Goal: Task Accomplishment & Management: Manage account settings

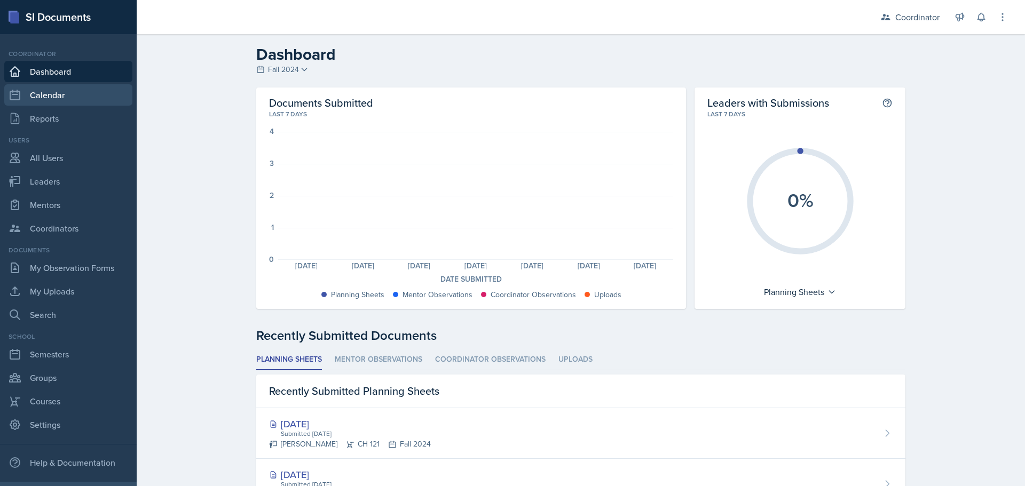
click at [69, 97] on link "Calendar" at bounding box center [68, 94] width 128 height 21
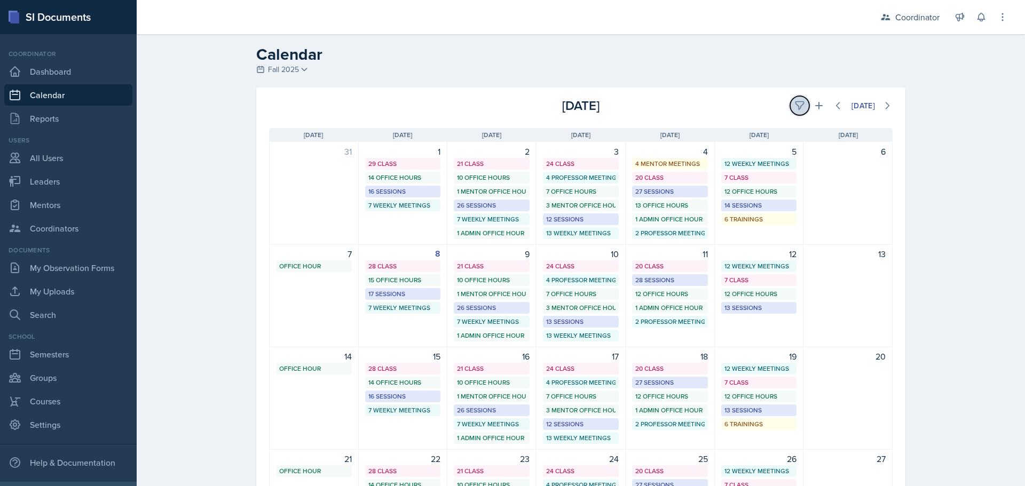
click at [790, 99] on button at bounding box center [799, 105] width 19 height 19
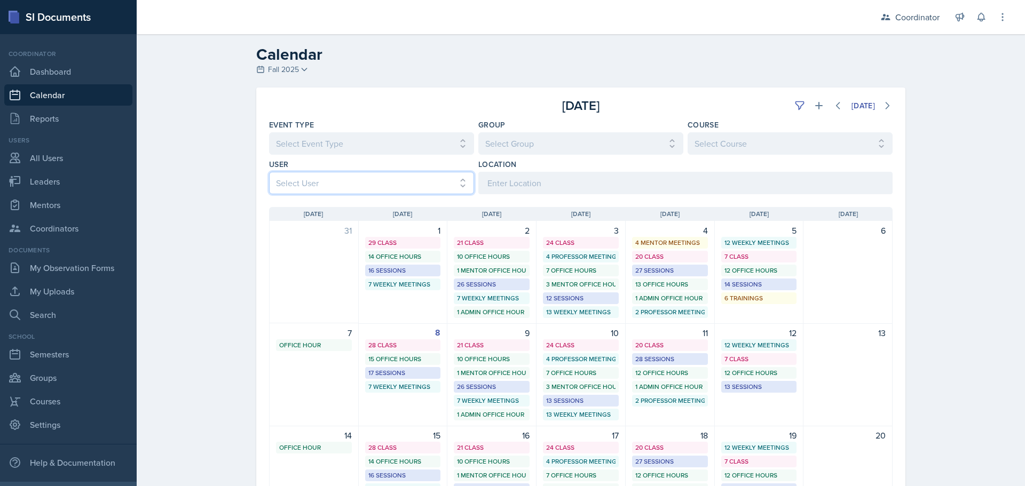
click at [319, 191] on select "Select User All [PERSON_NAME] [PERSON_NAME] [PERSON_NAME] [PERSON_NAME] [PERSON…" at bounding box center [371, 183] width 205 height 22
select select "481202eb-b246-4b62-a80e-9d17d239237b"
click at [269, 172] on select "Select User All [PERSON_NAME] [PERSON_NAME] [PERSON_NAME] [PERSON_NAME] [PERSON…" at bounding box center [371, 183] width 205 height 22
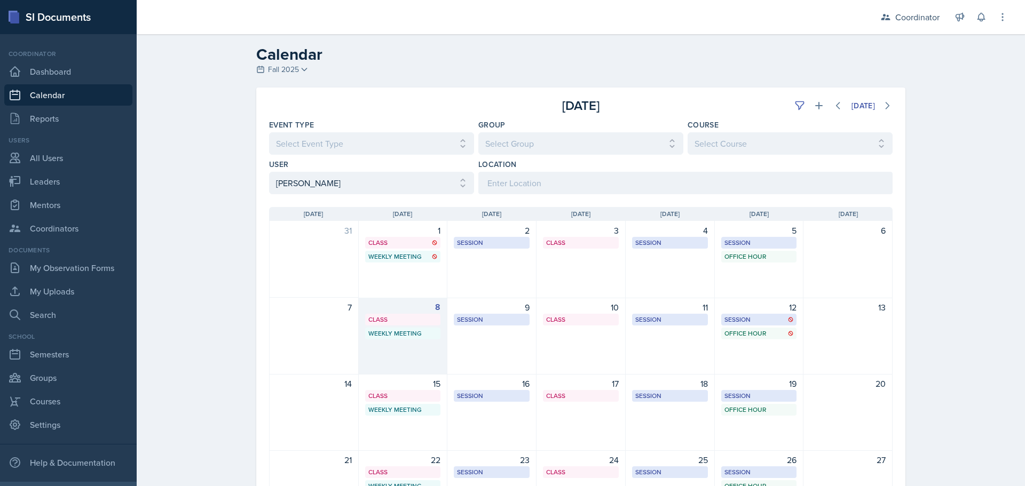
click at [389, 354] on div "8 Class BAB 204 1:00 PM - 2:20 PM Weekly Meeting SSC 4:30 PM - 5:30 PM" at bounding box center [403, 336] width 89 height 77
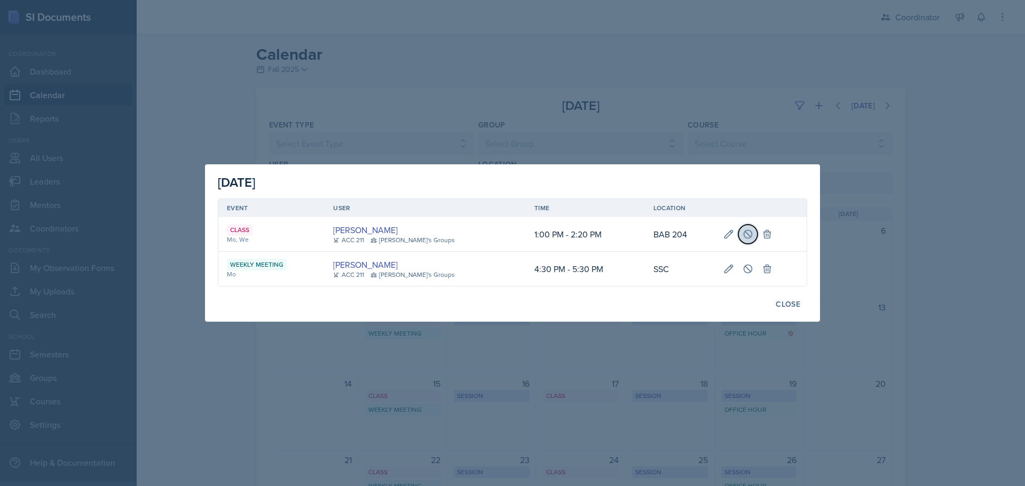
click at [744, 231] on icon at bounding box center [748, 234] width 11 height 11
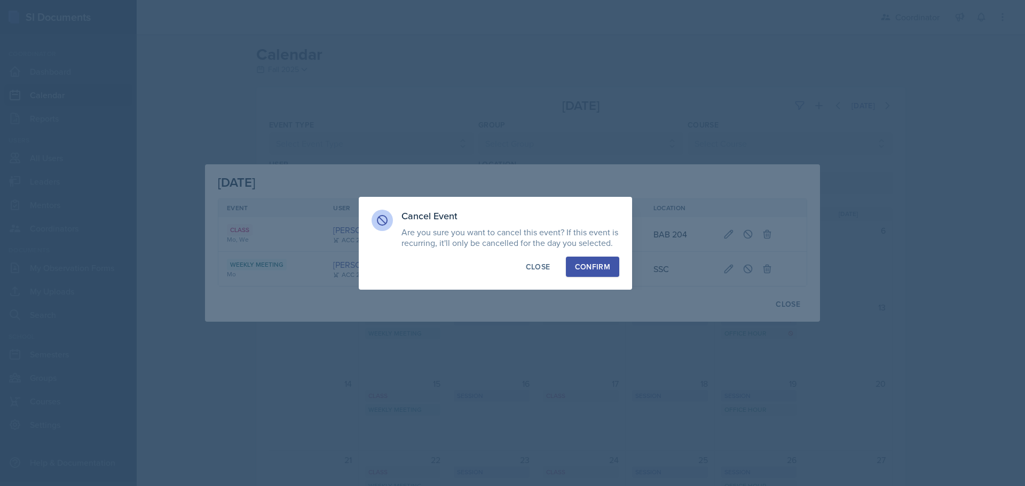
click at [580, 265] on div "Confirm" at bounding box center [592, 267] width 35 height 11
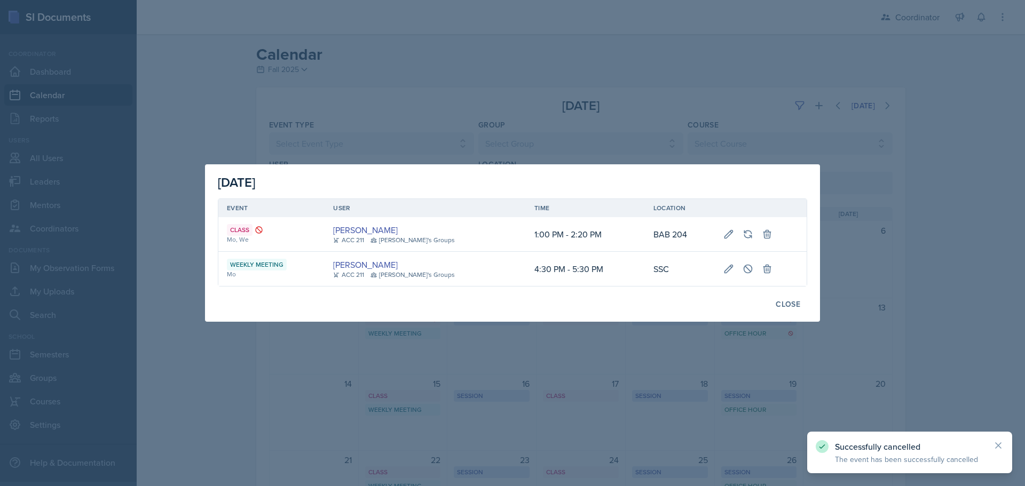
click at [499, 119] on div at bounding box center [512, 243] width 1025 height 486
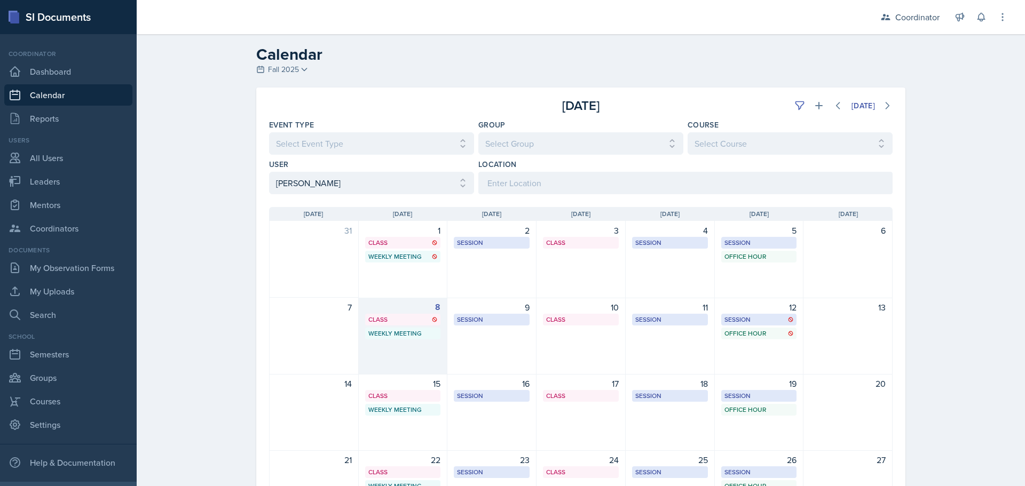
click at [427, 351] on div "8 Class BAB 204 1:00 PM - 2:20 PM Weekly Meeting SSC 4:30 PM - 5:30 PM" at bounding box center [403, 336] width 89 height 77
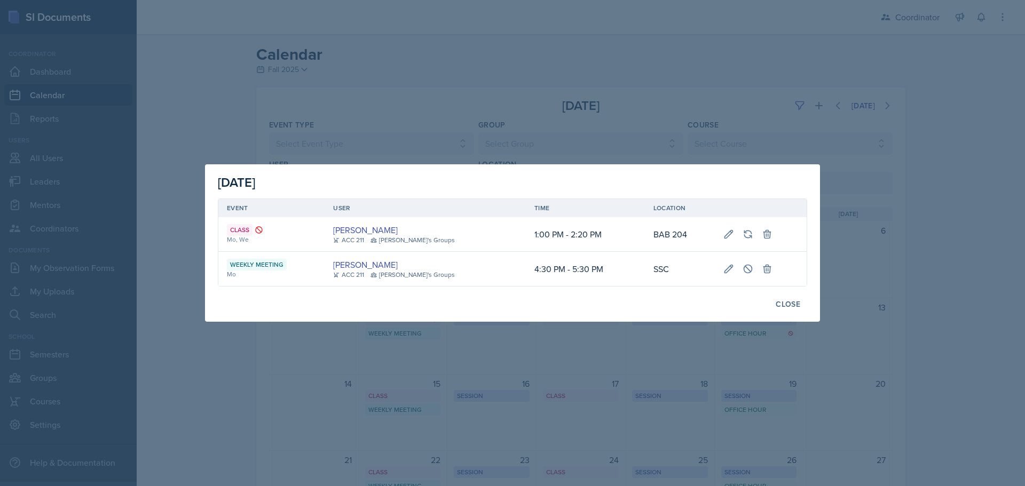
click at [507, 50] on div at bounding box center [512, 243] width 1025 height 486
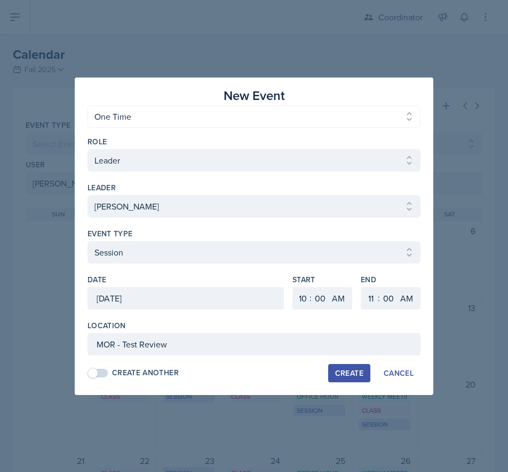
select select "e1f64496-de37-4055-b050-68d5dd583de1"
select select "1"
select select "9da4bcd3-4707-4b9b-b441-30f0b95994b1"
select select "30b582fb-8ac9-49fb-a214-1fb047ccc295"
select select "10"
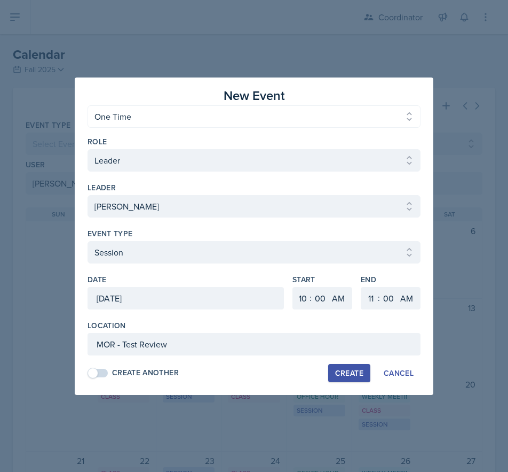
select select "11"
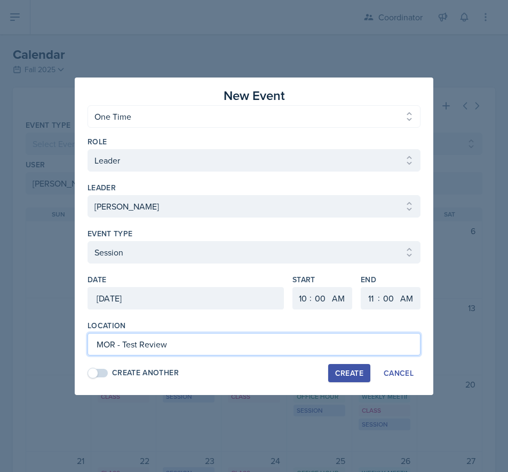
click at [192, 349] on input "MOR - Test Review" at bounding box center [254, 344] width 333 height 22
drag, startPoint x: 115, startPoint y: 345, endPoint x: 235, endPoint y: 349, distance: 119.7
click at [116, 344] on input "MOR - Test Review" at bounding box center [254, 344] width 333 height 22
type input "MOR 147 - Test Review"
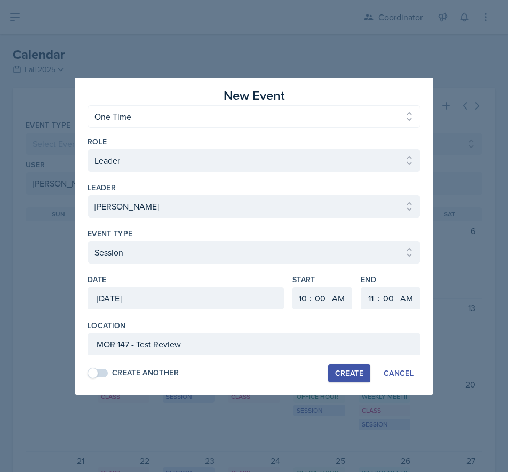
click at [361, 374] on div "Create" at bounding box center [349, 372] width 28 height 9
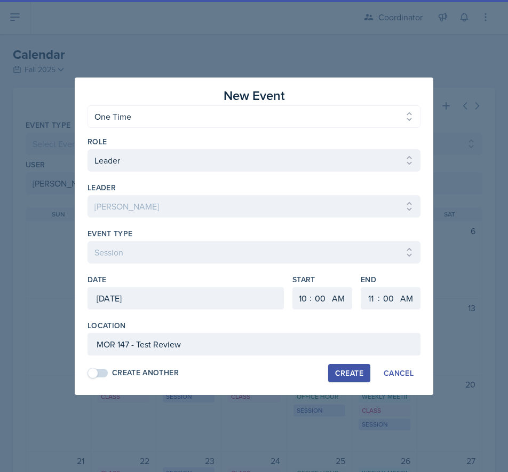
select select
select select "6"
select select "PM"
select select "6"
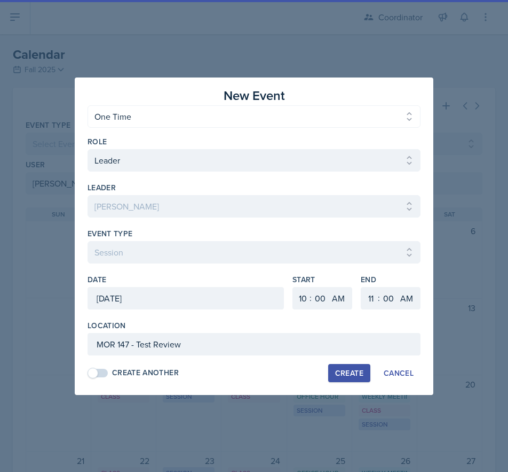
select select "30"
select select "PM"
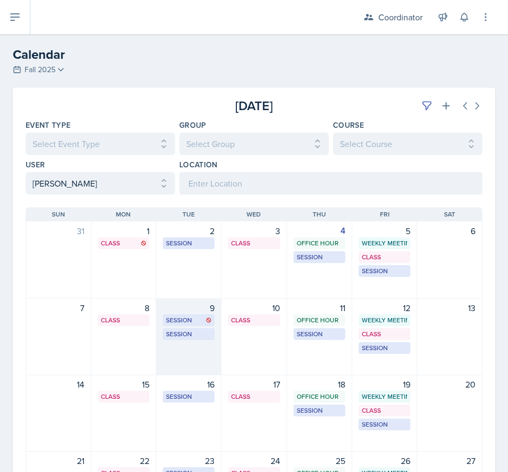
click at [205, 370] on div "9 Session MSB 106 10:00 AM - 11:00 AM Session MOR 147 - Test Review 10:00 AM - …" at bounding box center [188, 336] width 65 height 77
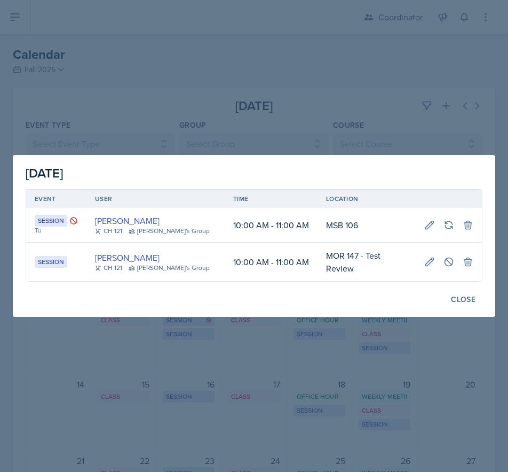
click at [319, 107] on div at bounding box center [254, 236] width 508 height 472
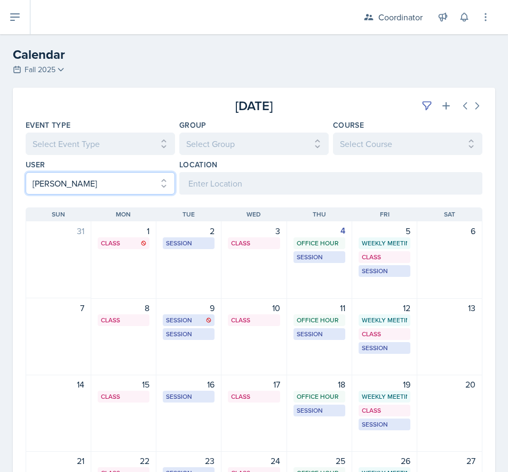
click at [59, 186] on select "Select User All [PERSON_NAME] [PERSON_NAME] [PERSON_NAME] [PERSON_NAME] [PERSON…" at bounding box center [101, 183] width 150 height 22
click at [26, 172] on select "Select User All [PERSON_NAME] [PERSON_NAME] [PERSON_NAME] [PERSON_NAME] [PERSON…" at bounding box center [101, 183] width 150 height 22
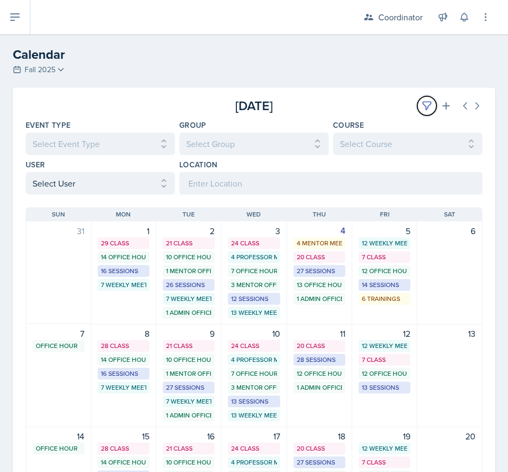
drag, startPoint x: 423, startPoint y: 108, endPoint x: 400, endPoint y: 108, distance: 23.0
click at [418, 108] on button at bounding box center [427, 105] width 19 height 19
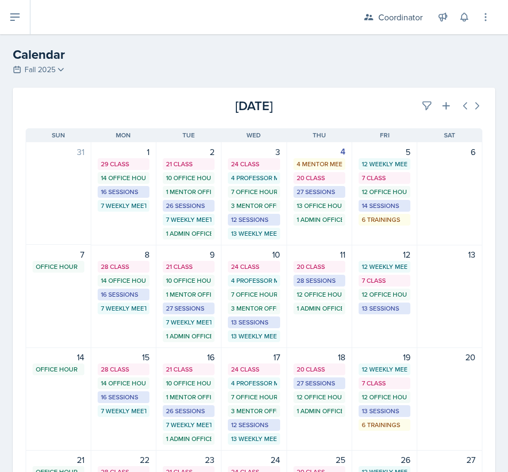
click at [381, 103] on div "[DATE]" at bounding box center [407, 105] width 152 height 19
click at [418, 106] on button at bounding box center [427, 105] width 19 height 19
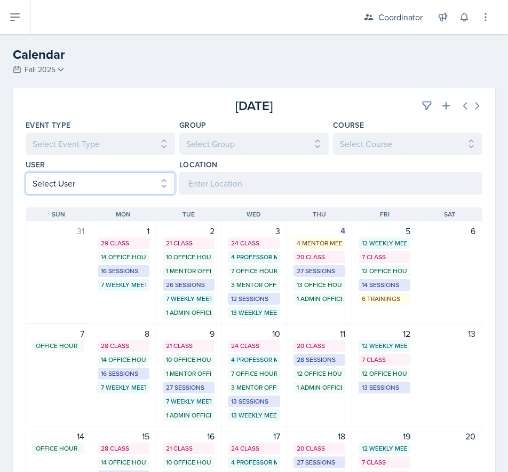
click at [95, 187] on select "Select User All [PERSON_NAME] [PERSON_NAME] [PERSON_NAME] [PERSON_NAME] [PERSON…" at bounding box center [101, 183] width 150 height 22
select select "6069f164-6866-4437-8498-aa346f5abfc6"
click at [26, 172] on select "Select User All [PERSON_NAME] [PERSON_NAME] [PERSON_NAME] [PERSON_NAME] [PERSON…" at bounding box center [101, 183] width 150 height 22
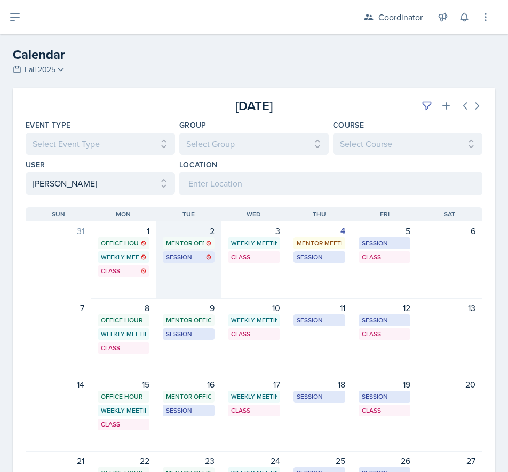
click at [174, 287] on div "2 Mentor Office Hour SSC 10:00 AM - 11:00 AM Session BAB 223 11:00 AM - 12:00 PM" at bounding box center [188, 259] width 65 height 77
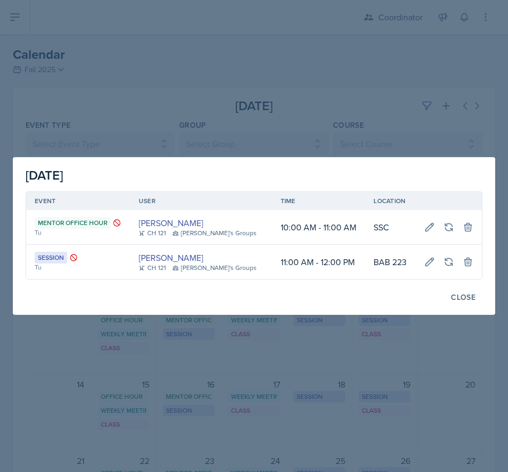
click at [174, 287] on div "September 2nd, 2025 Event User Time Location Mentor Office Hour Tu Bella Clifto…" at bounding box center [254, 236] width 483 height 158
click at [142, 329] on div at bounding box center [254, 236] width 508 height 472
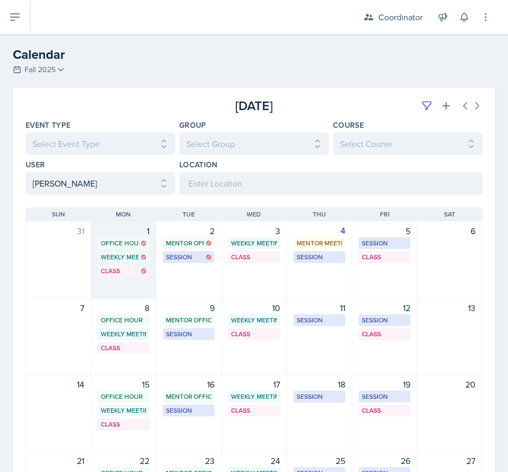
click at [123, 288] on div "1 Office Hour SSC 3:30 PM - 4:30 PM Weekly Meeting SSC 4:30 PM - 5:30 PM Class …" at bounding box center [123, 259] width 65 height 77
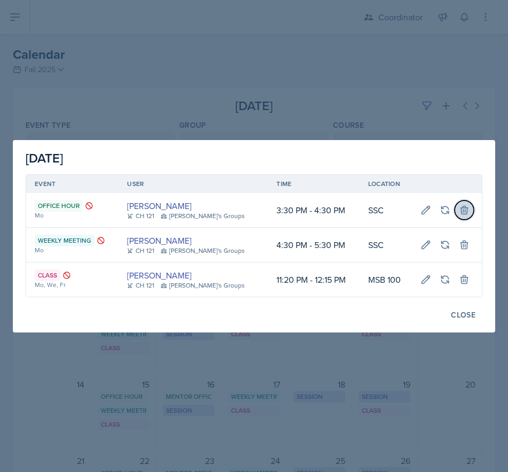
click at [462, 215] on button at bounding box center [464, 209] width 19 height 19
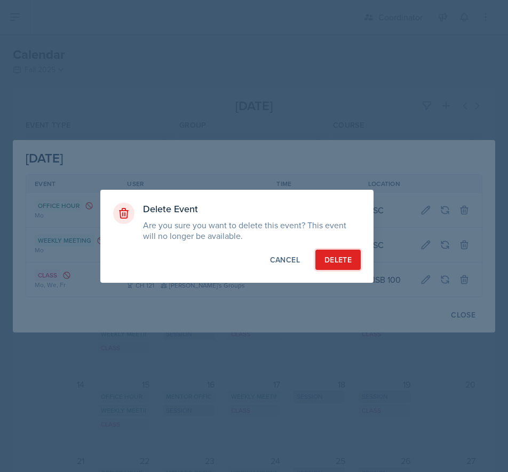
click at [336, 258] on div "Delete" at bounding box center [338, 259] width 27 height 11
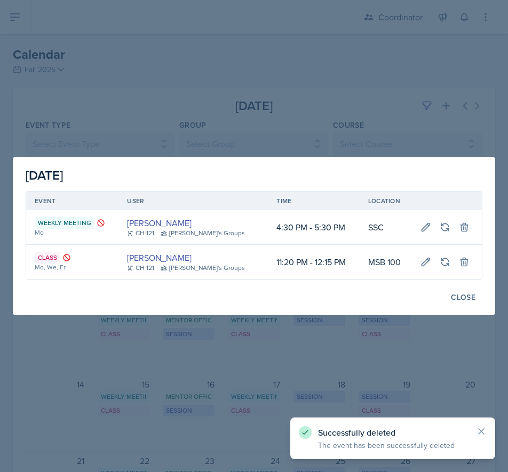
click at [284, 383] on div at bounding box center [254, 236] width 508 height 472
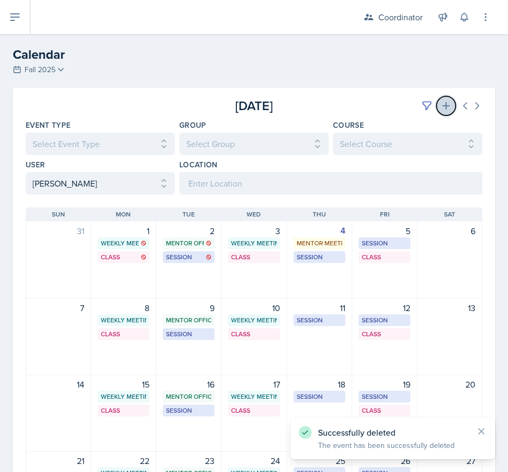
click at [441, 108] on icon at bounding box center [446, 105] width 11 height 11
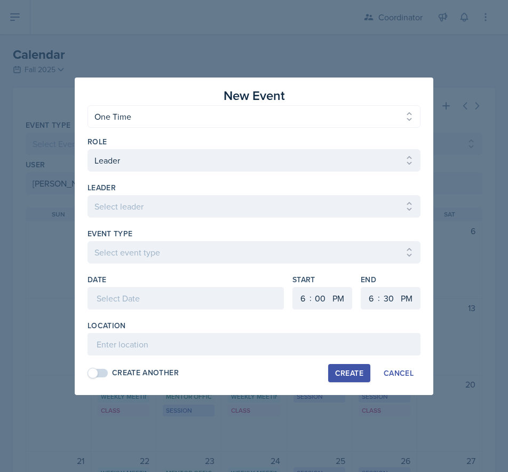
click at [134, 132] on div "Role Select Role Leader Mentor Coordinator leader Select leader Adam McDougal A…" at bounding box center [254, 257] width 333 height 258
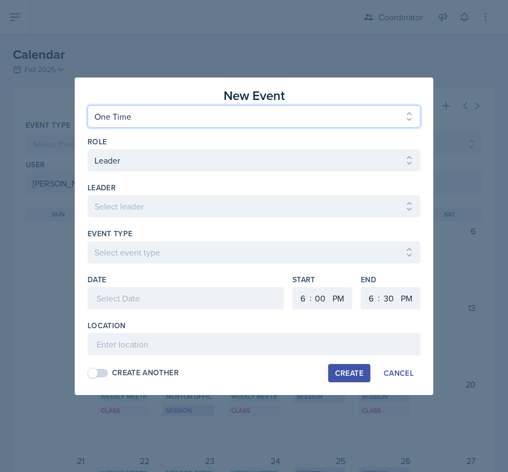
click at [135, 124] on select "One Time Recurring" at bounding box center [254, 116] width 333 height 22
select select "Recurring"
click at [88, 105] on select "One Time Recurring" at bounding box center [254, 116] width 333 height 22
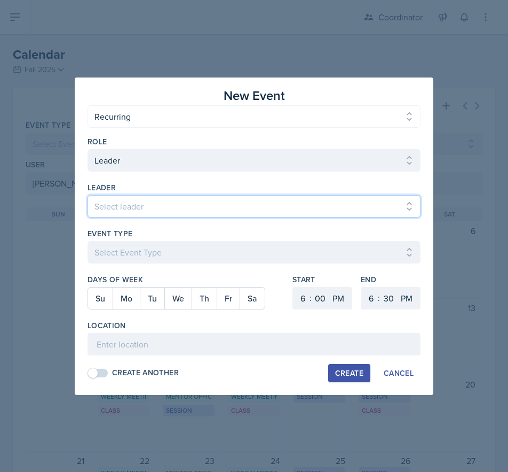
click at [128, 212] on select "Select leader Adam McDougal Aley Perez Anna McGill Bella Clifton Bram O'Neil Ca…" at bounding box center [254, 206] width 333 height 22
select select "3e891a72-4bff-4ac4-9b16-ea36615d96f1"
click at [88, 195] on select "Select leader Adam McDougal Aley Perez Anna McGill Bella Clifton Bram O'Neil Ca…" at bounding box center [254, 206] width 333 height 22
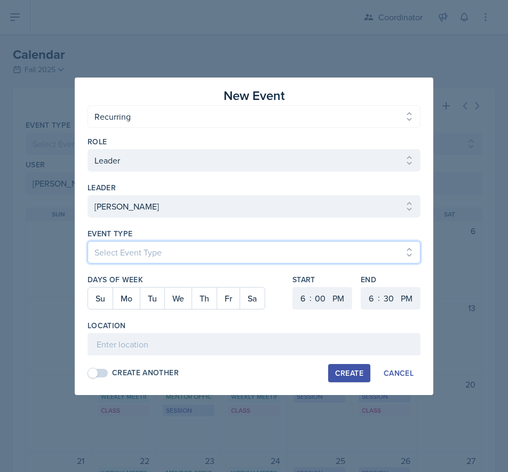
click at [124, 260] on select "Select Event Type Admin Office Hour Cal Workshop Class Class Announcement LA Pe…" at bounding box center [254, 252] width 333 height 22
select select "711e3089-b526-4ace-8ef7-b628edcb7570"
click at [88, 241] on select "Select Event Type Admin Office Hour Cal Workshop Class Class Announcement LA Pe…" at bounding box center [254, 252] width 333 height 22
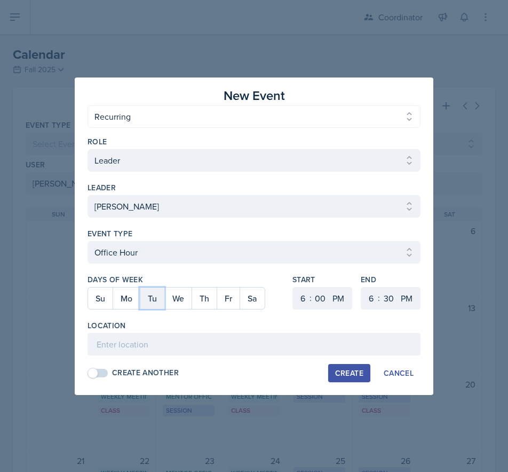
click at [159, 296] on button "Tu" at bounding box center [152, 297] width 25 height 21
click at [301, 302] on select "1 2 3 4 5 6 7 8 9 10 11 12" at bounding box center [301, 298] width 17 height 22
select select "9"
click at [293, 287] on select "1 2 3 4 5 6 7 8 9 10 11 12" at bounding box center [301, 298] width 17 height 22
click at [336, 298] on select "AM PM" at bounding box center [339, 298] width 21 height 22
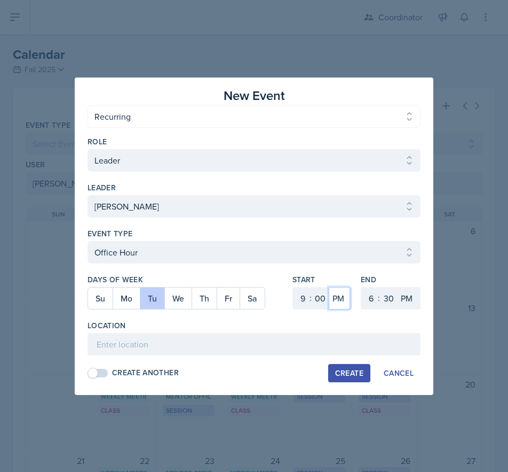
select select "AM"
click at [329, 287] on select "AM PM" at bounding box center [339, 298] width 21 height 22
click at [368, 301] on select "1 2 3 4 5 6 7 8 9 10 11 12" at bounding box center [370, 298] width 17 height 22
select select "10"
click at [362, 287] on select "1 2 3 4 5 6 7 8 9 10 11 12" at bounding box center [370, 298] width 17 height 22
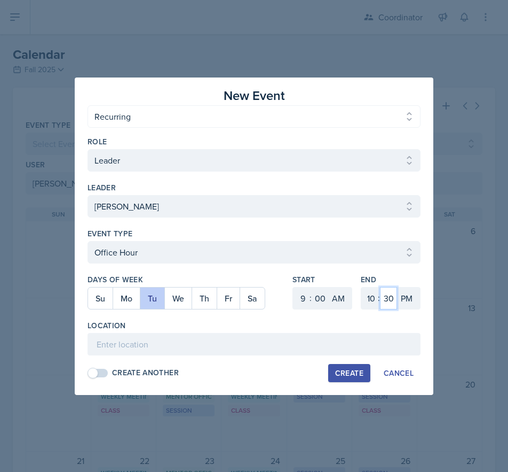
drag, startPoint x: 391, startPoint y: 296, endPoint x: 391, endPoint y: 290, distance: 5.9
click at [391, 296] on select "00 05 10 15 20 25 30 35 40 45 50 55" at bounding box center [388, 298] width 17 height 22
select select "0"
click at [380, 287] on select "00 05 10 15 20 25 30 35 40 45 50 55" at bounding box center [388, 298] width 17 height 22
click at [415, 299] on select "AM PM" at bounding box center [407, 298] width 21 height 22
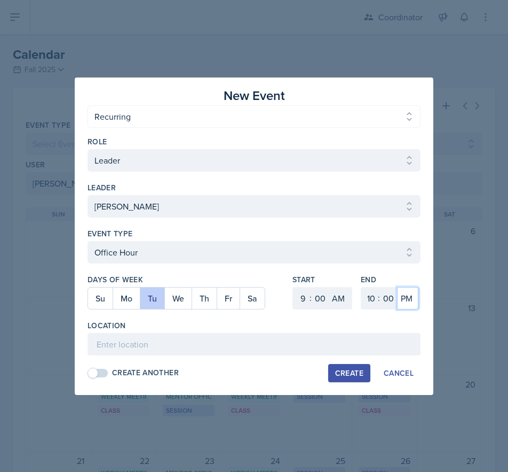
select select "AM"
click at [397, 287] on select "AM PM" at bounding box center [407, 298] width 21 height 22
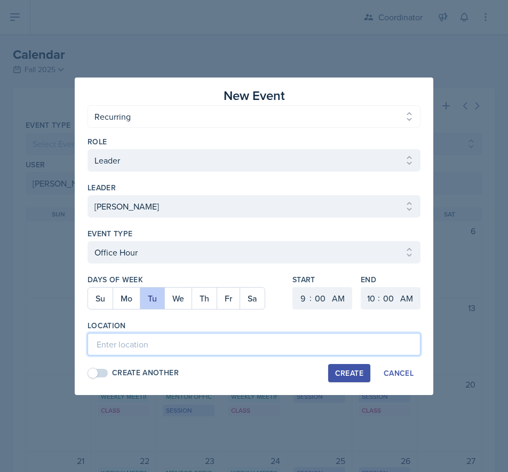
click at [391, 343] on input at bounding box center [254, 344] width 333 height 22
type input "SSC"
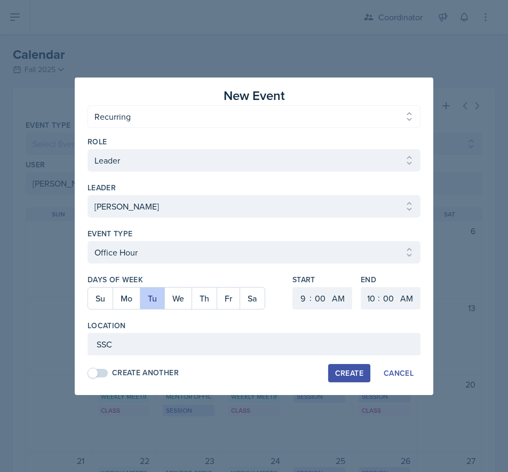
click at [338, 368] on div "Create" at bounding box center [349, 372] width 28 height 9
select select
select select "6"
select select "PM"
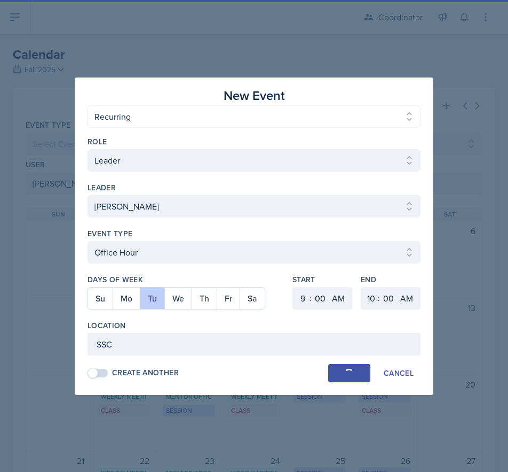
select select "6"
select select "30"
select select "PM"
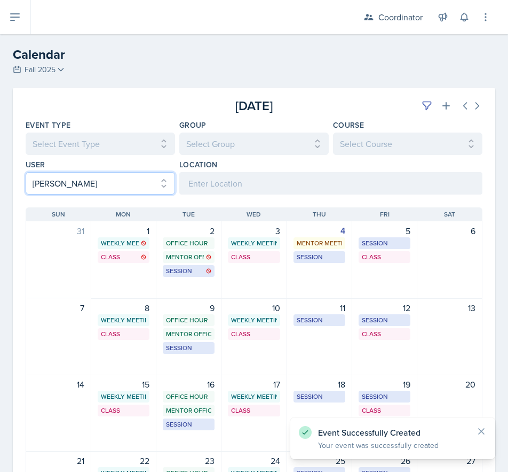
drag, startPoint x: 82, startPoint y: 186, endPoint x: 79, endPoint y: 194, distance: 7.9
click at [82, 186] on select "Select User All [PERSON_NAME] [PERSON_NAME] [PERSON_NAME] [PERSON_NAME] [PERSON…" at bounding box center [101, 183] width 150 height 22
select select
click at [26, 172] on select "Select User All [PERSON_NAME] [PERSON_NAME] [PERSON_NAME] [PERSON_NAME] [PERSON…" at bounding box center [101, 183] width 150 height 22
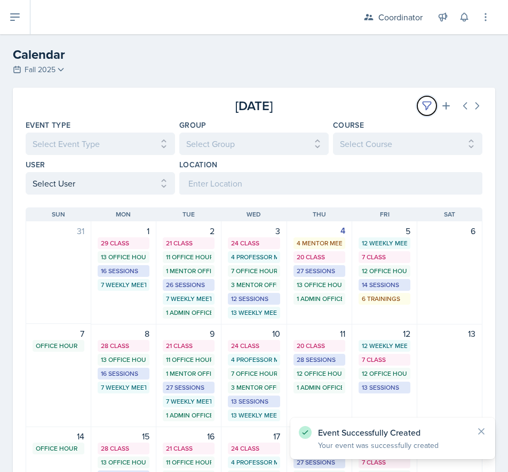
click at [418, 101] on button at bounding box center [427, 105] width 19 height 19
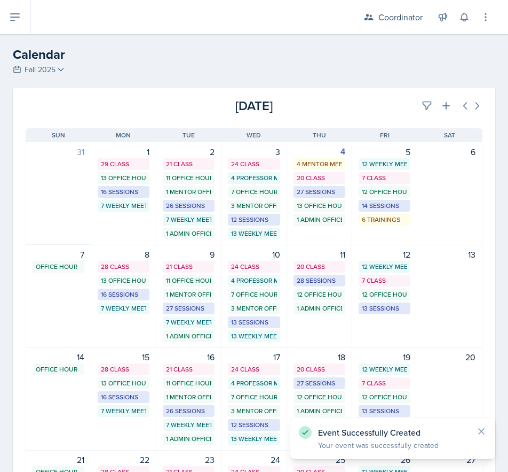
click at [395, 105] on div "[DATE]" at bounding box center [407, 105] width 152 height 19
